Goal: Browse casually: Explore the website without a specific task or goal

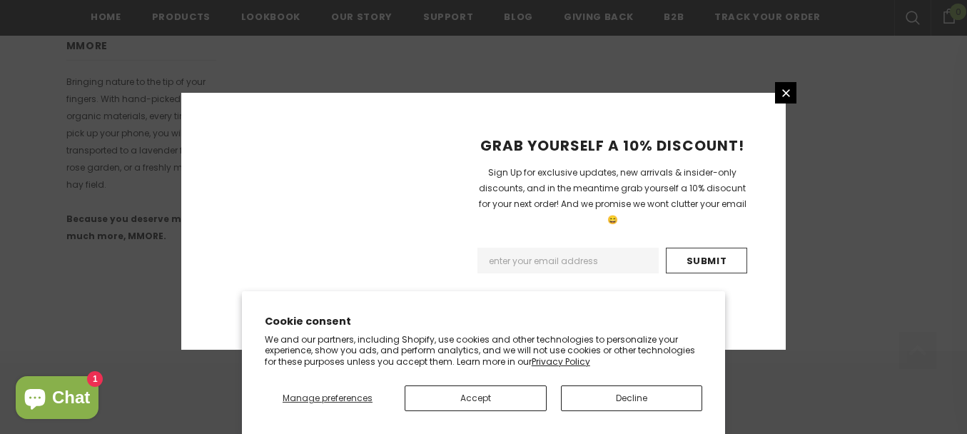
scroll to position [1029, 0]
